Goal: Information Seeking & Learning: Find specific fact

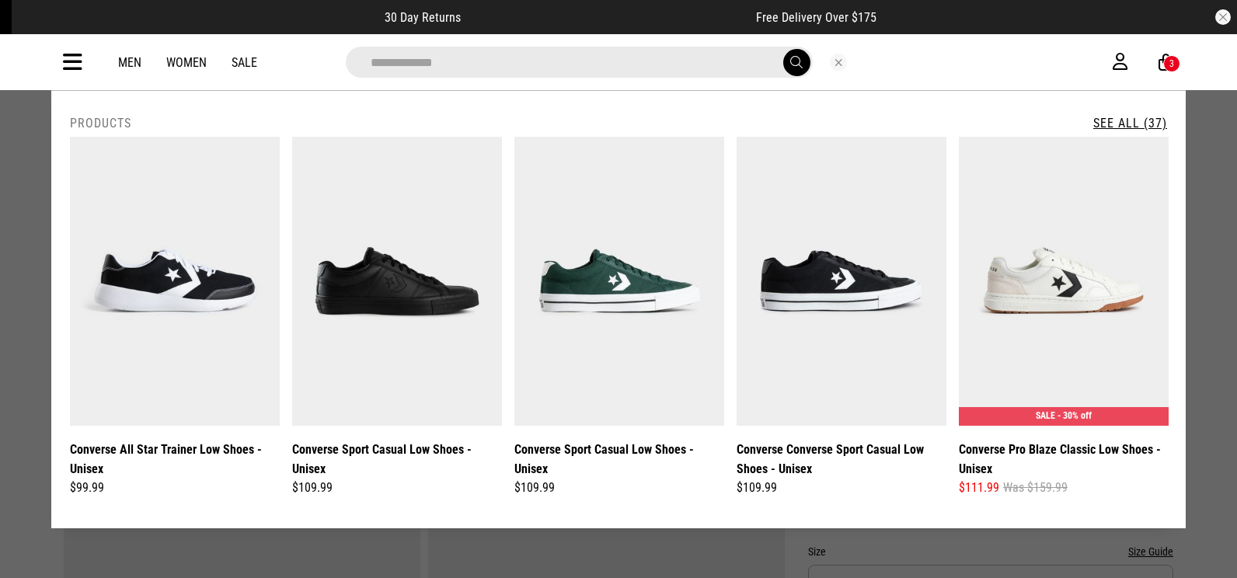
type input "**********"
click at [1105, 129] on link "See All (37)" at bounding box center [1130, 123] width 74 height 15
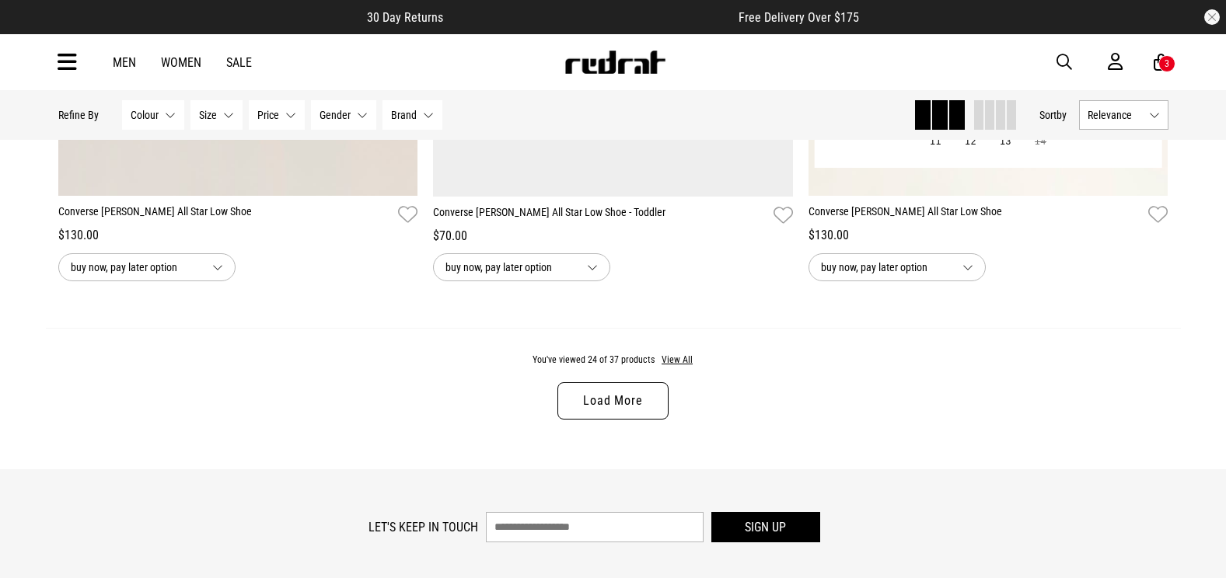
scroll to position [4741, 0]
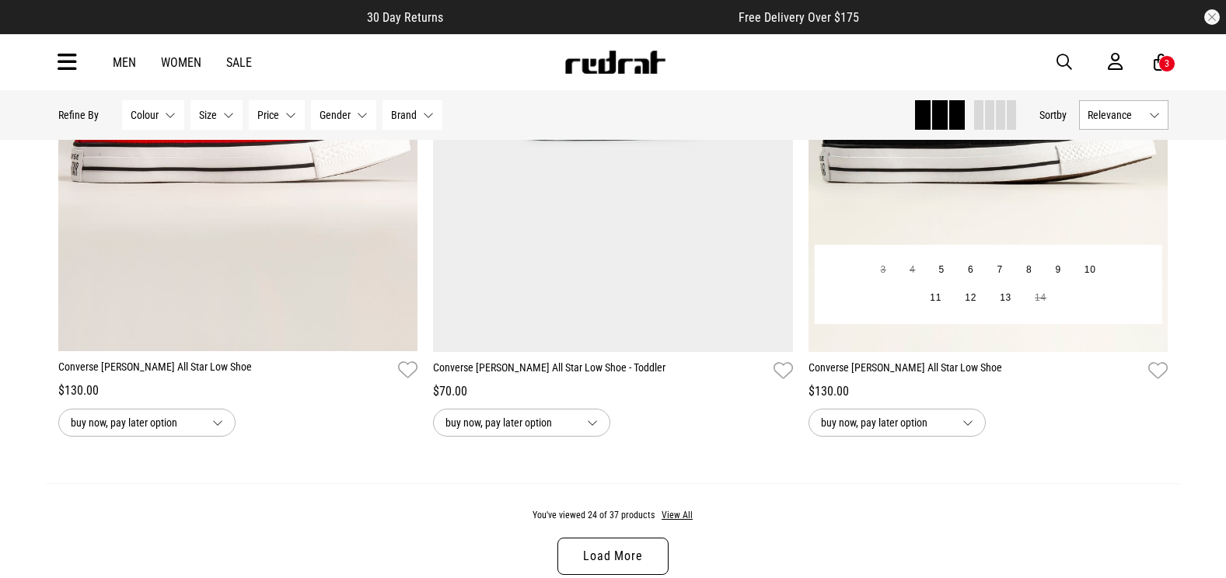
drag, startPoint x: 864, startPoint y: 254, endPoint x: 1013, endPoint y: 223, distance: 151.7
click at [1013, 223] on img at bounding box center [988, 100] width 360 height 504
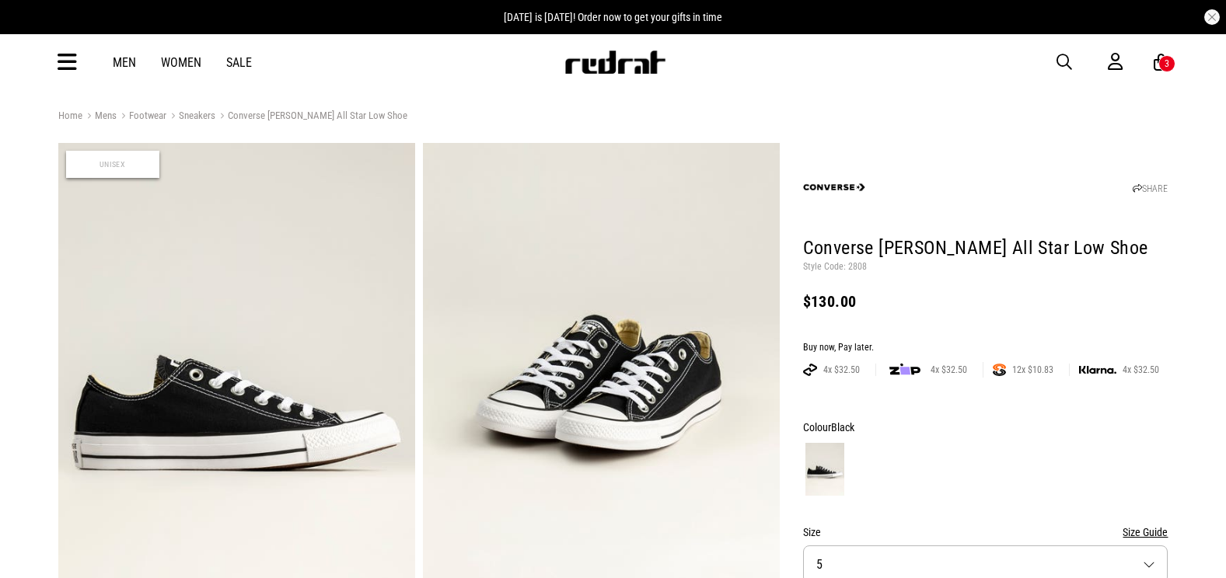
drag, startPoint x: 0, startPoint y: 0, endPoint x: 854, endPoint y: 264, distance: 894.0
click at [854, 264] on p "Style Code: 2808" at bounding box center [985, 267] width 365 height 12
copy p "2808"
